Goal: Information Seeking & Learning: Learn about a topic

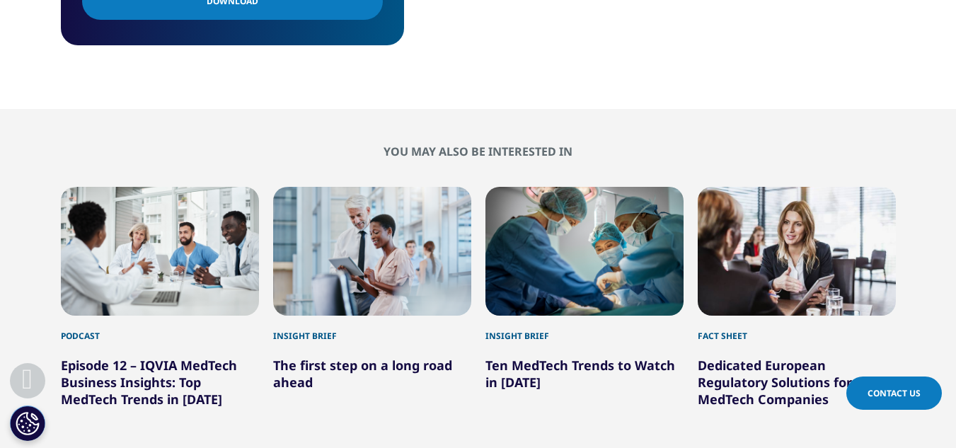
scroll to position [764, 0]
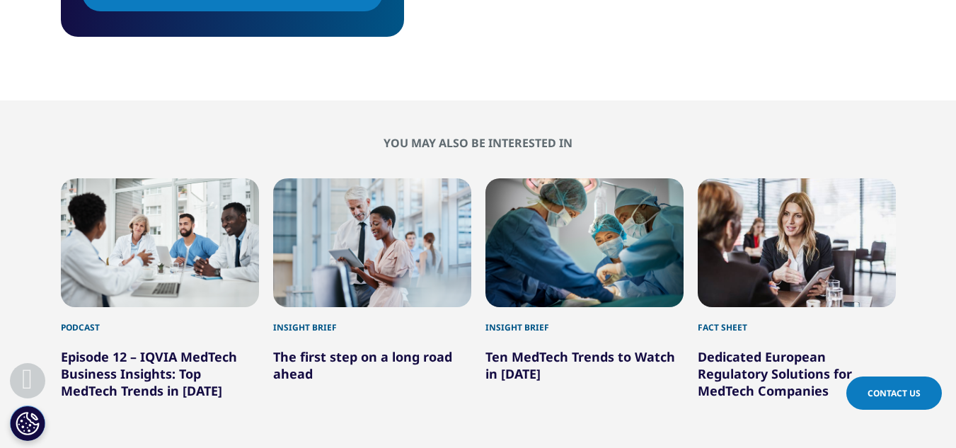
click at [122, 357] on link "Episode 12 – IQVIA MedTech Business Insights: Top MedTech Trends in [DATE]" at bounding box center [149, 373] width 176 height 51
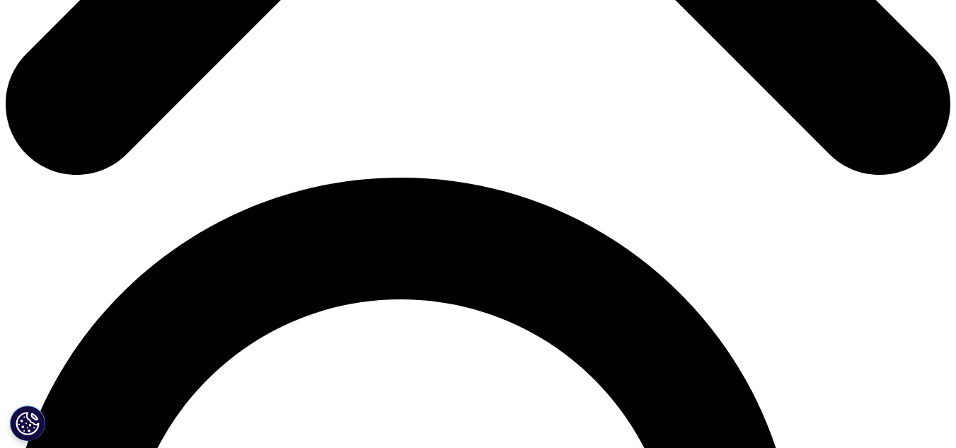
scroll to position [708, 0]
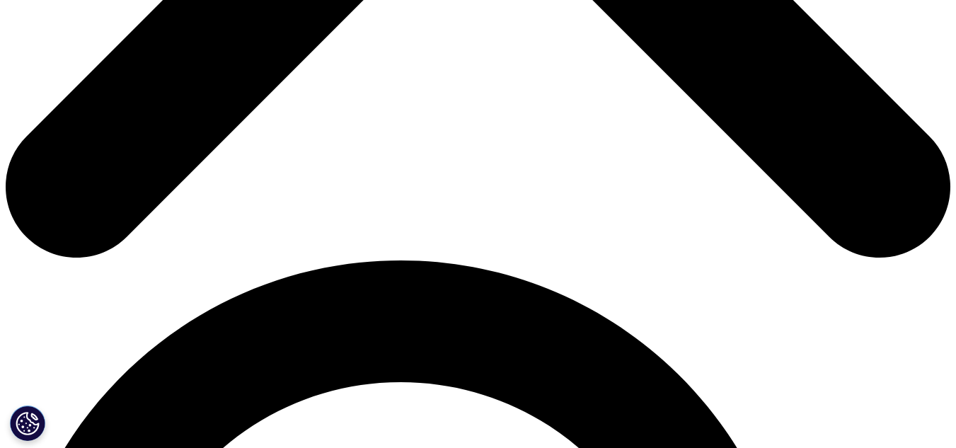
click at [274, 125] on link "Ten MedTech Trends to Watch in [DATE]" at bounding box center [335, 126] width 212 height 16
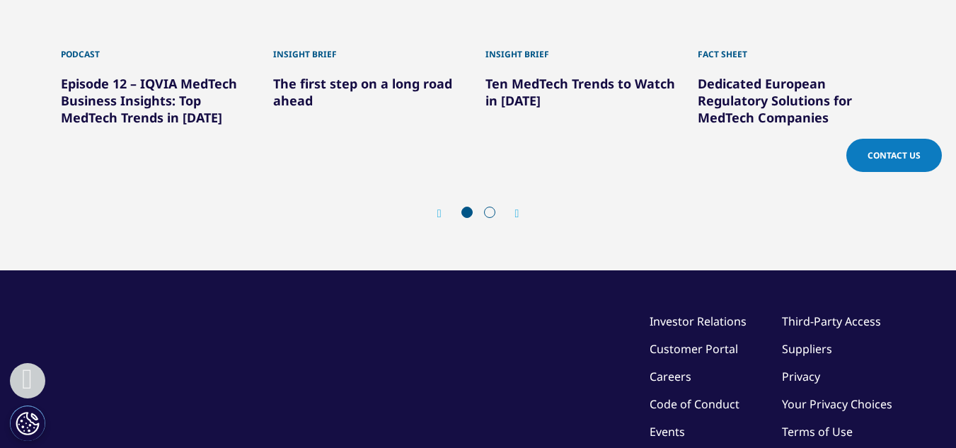
scroll to position [991, 0]
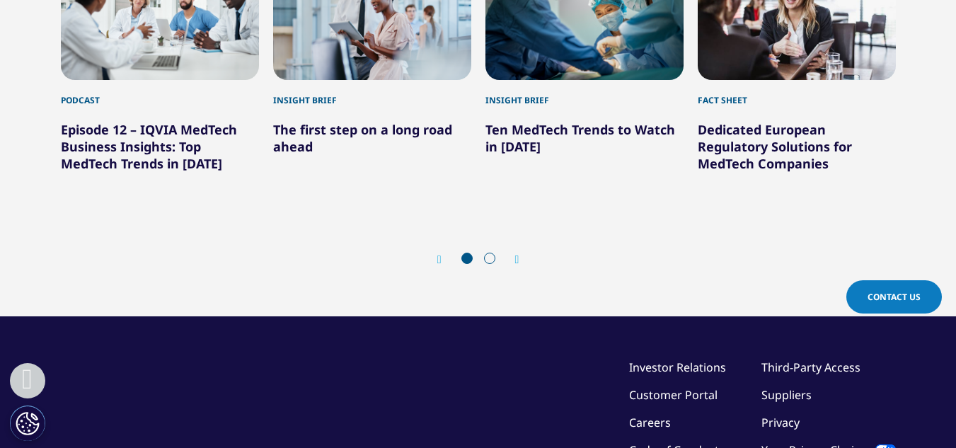
click at [516, 258] on icon "Next slide" at bounding box center [517, 259] width 4 height 11
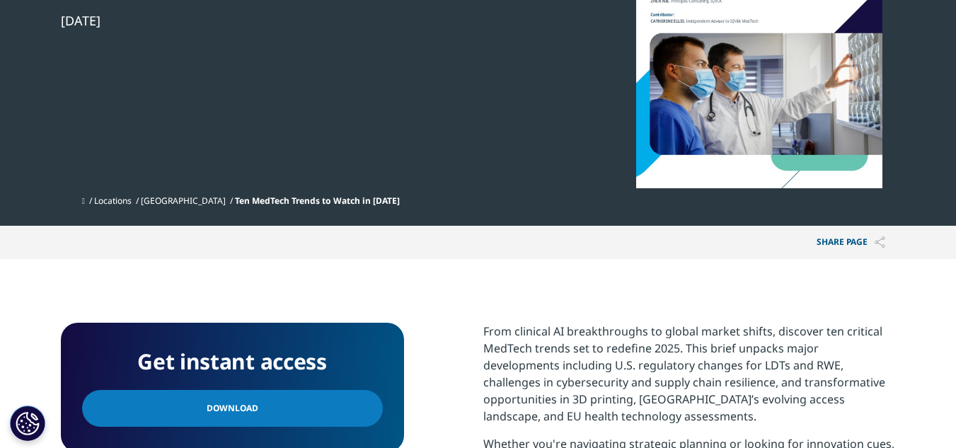
scroll to position [0, 0]
